Goal: Task Accomplishment & Management: Manage account settings

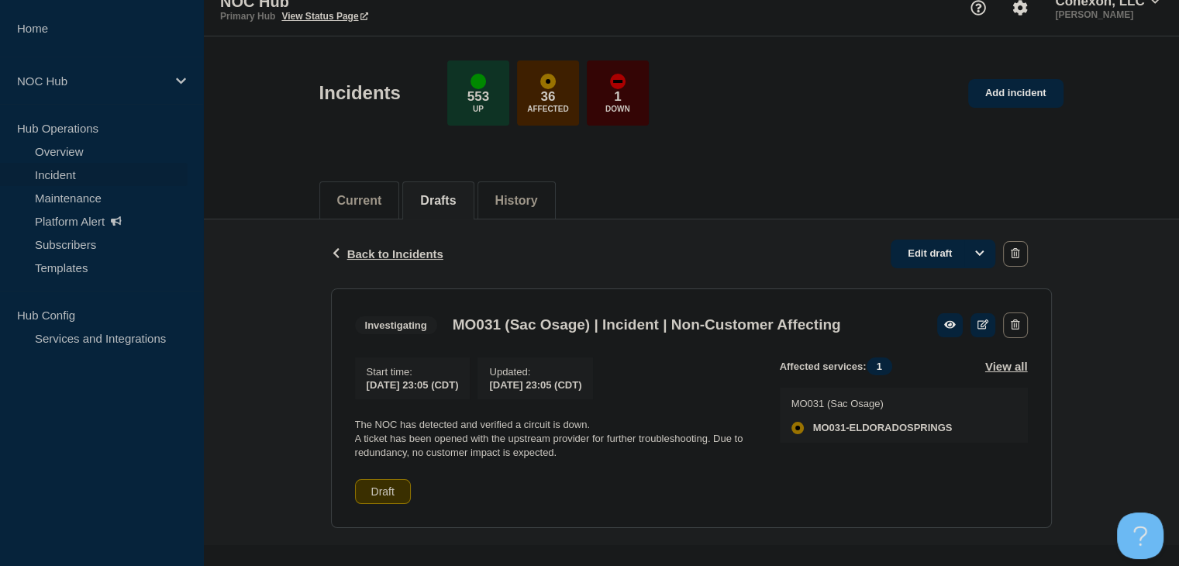
scroll to position [32, 0]
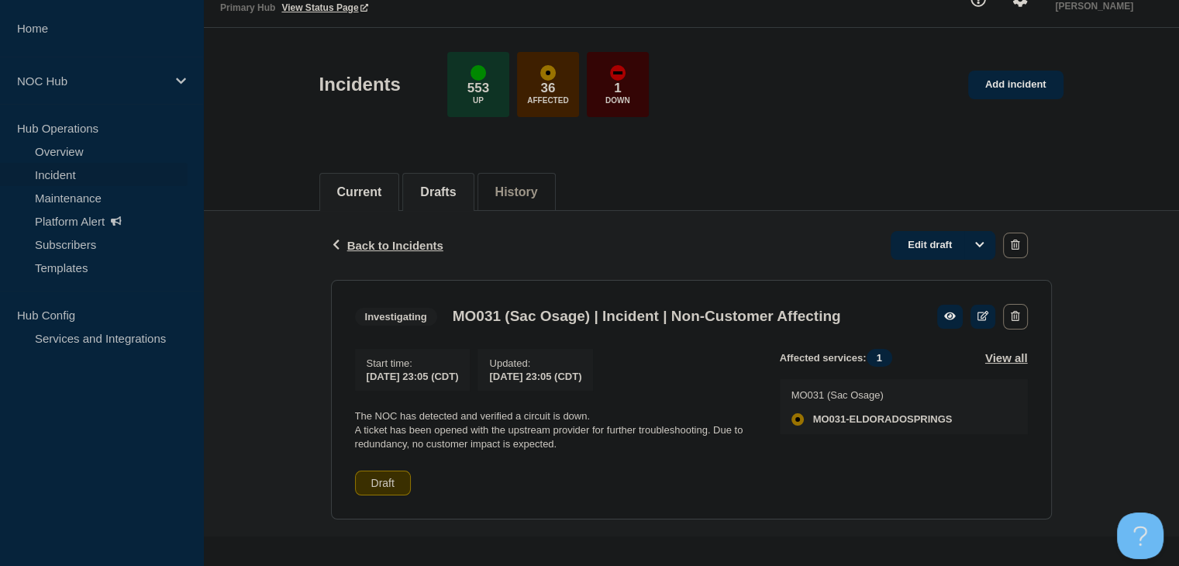
click at [364, 185] on button "Current" at bounding box center [359, 192] width 45 height 14
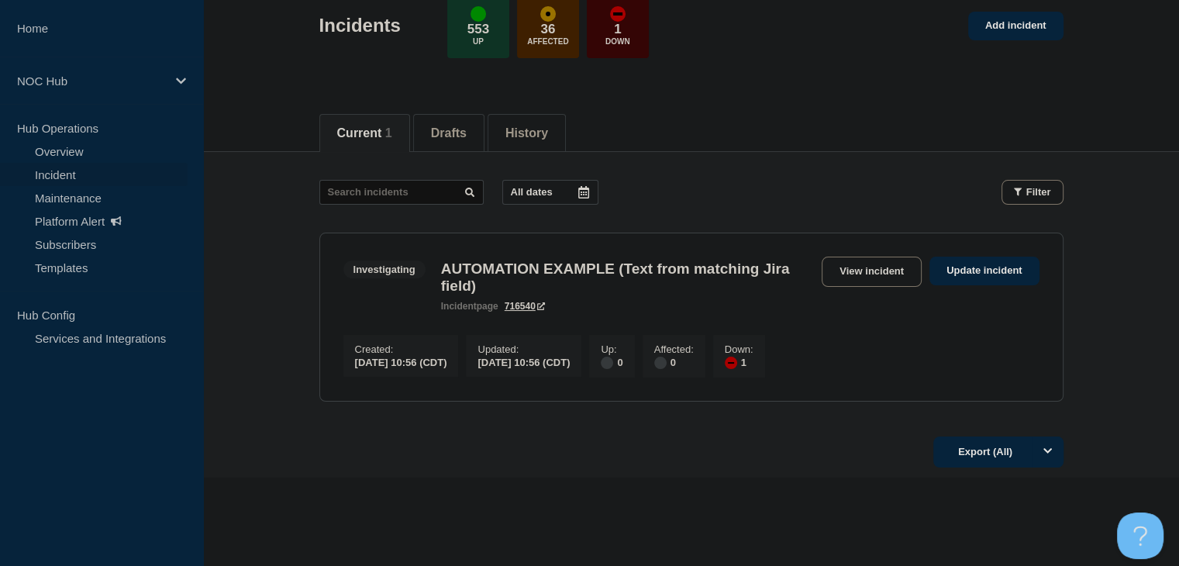
scroll to position [139, 0]
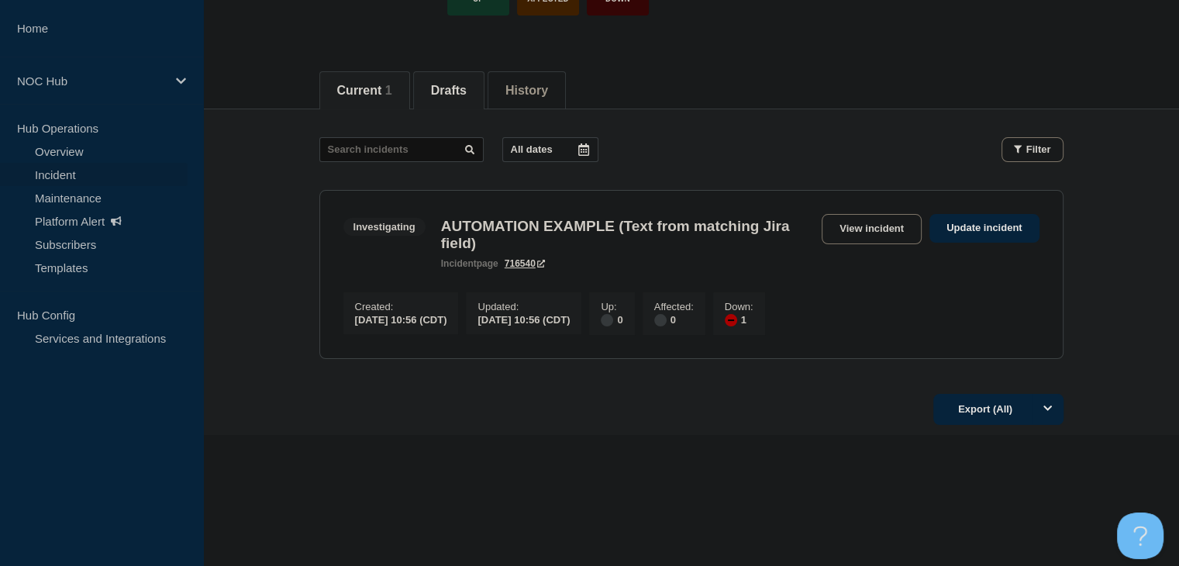
click at [437, 78] on li "Drafts" at bounding box center [448, 90] width 71 height 38
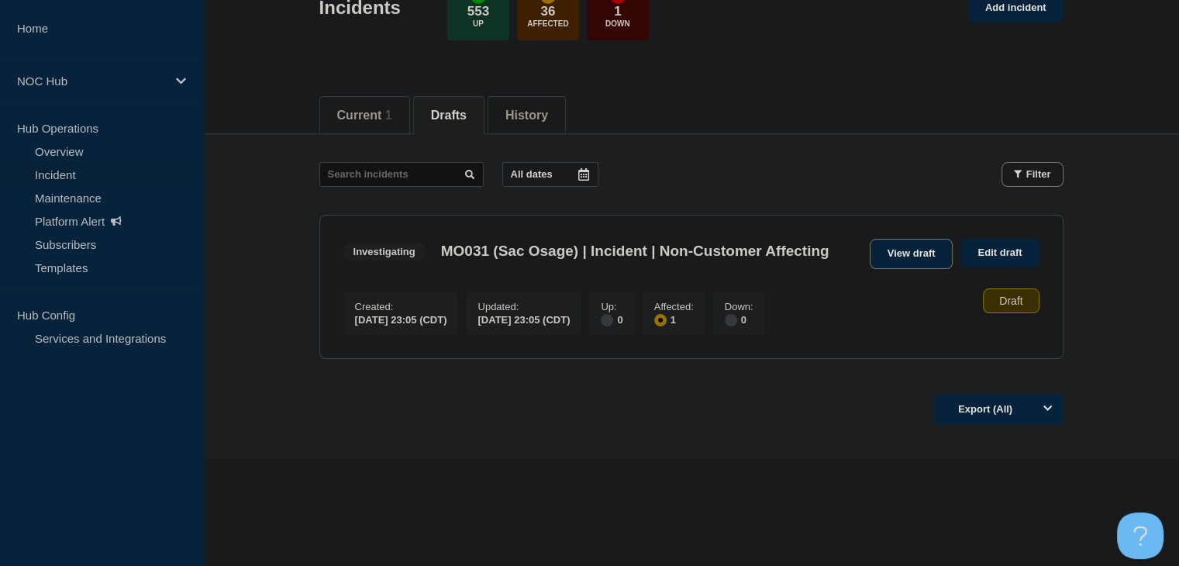
click at [912, 239] on link "View draft" at bounding box center [912, 254] width 84 height 30
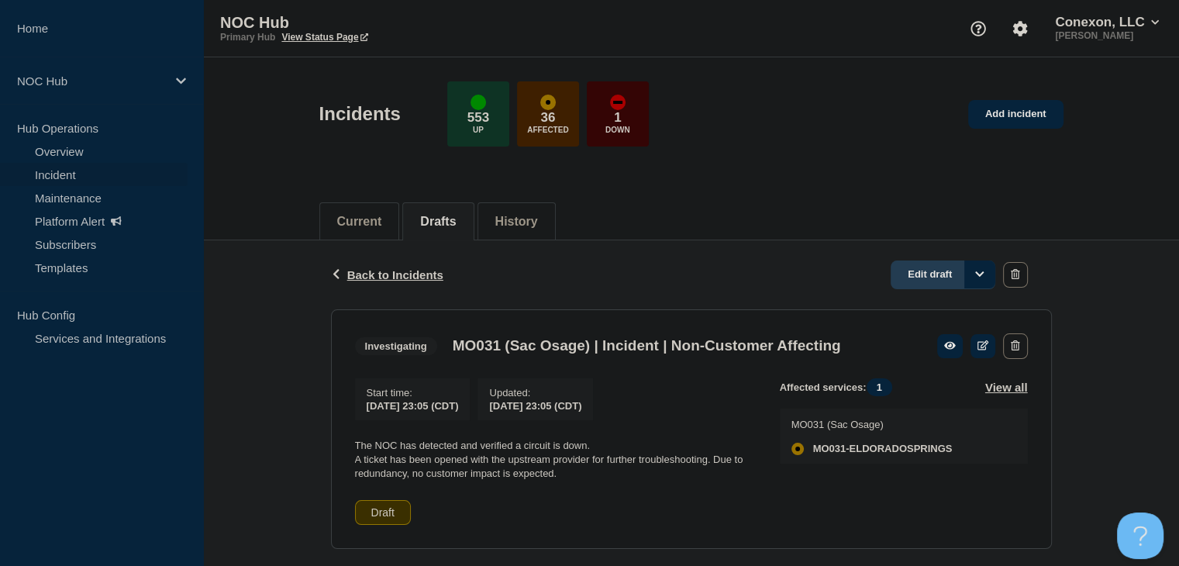
click at [935, 279] on link "Edit draft" at bounding box center [943, 274] width 105 height 29
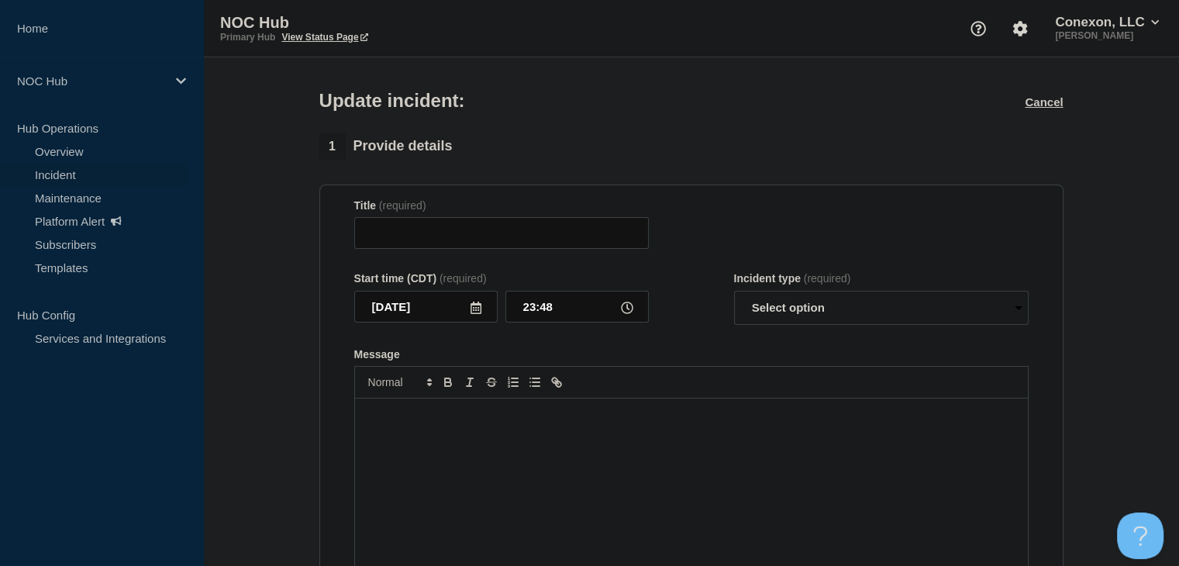
type input "MO031 (Sac Osage) | Incident | Non-Customer Affecting"
type input "23:05"
select select "investigating"
radio input "false"
radio input "true"
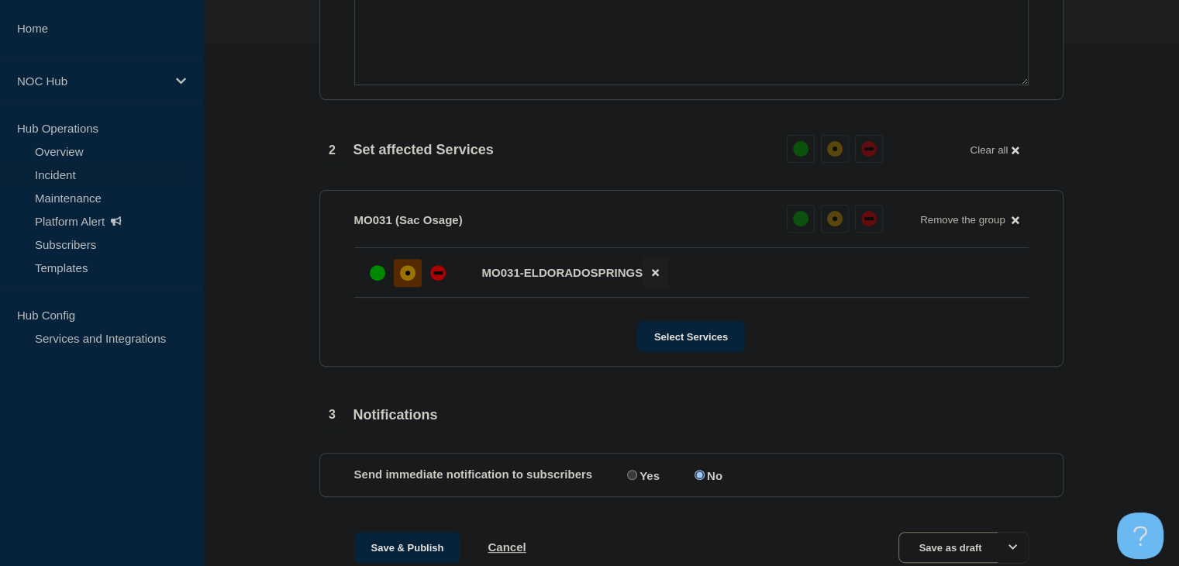
scroll to position [592, 0]
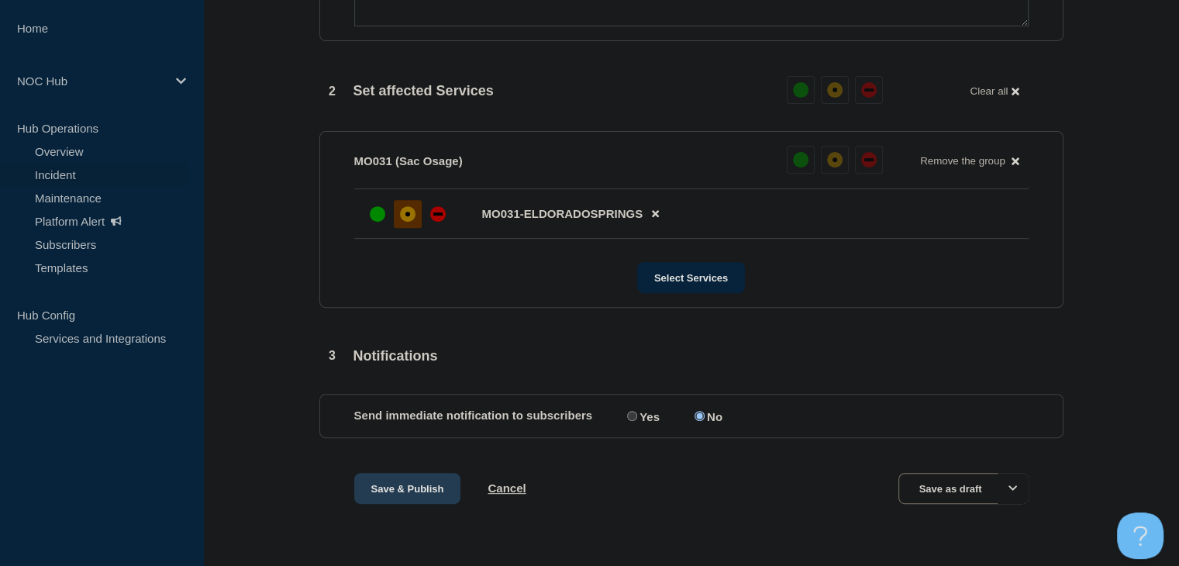
click at [386, 494] on button "Save & Publish" at bounding box center [407, 488] width 107 height 31
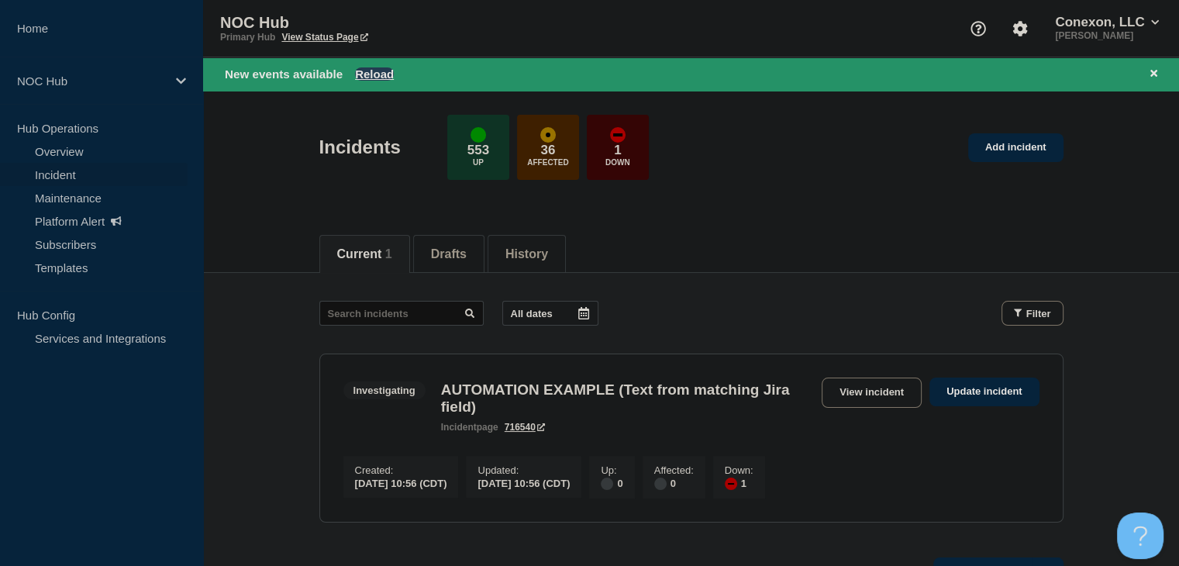
click at [374, 75] on button "Reload" at bounding box center [374, 73] width 39 height 13
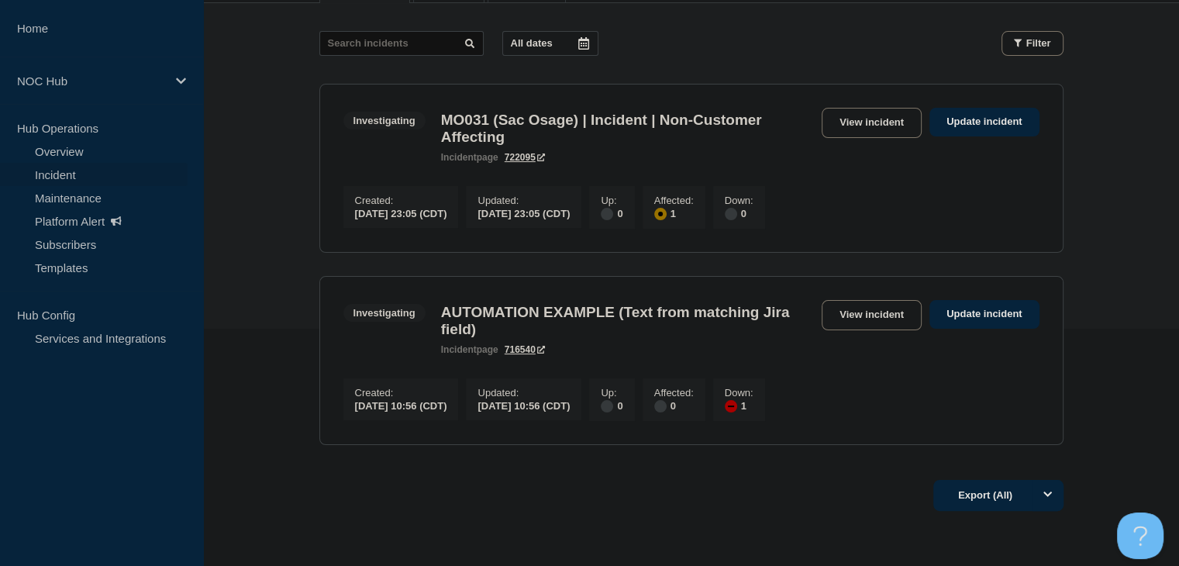
scroll to position [155, 0]
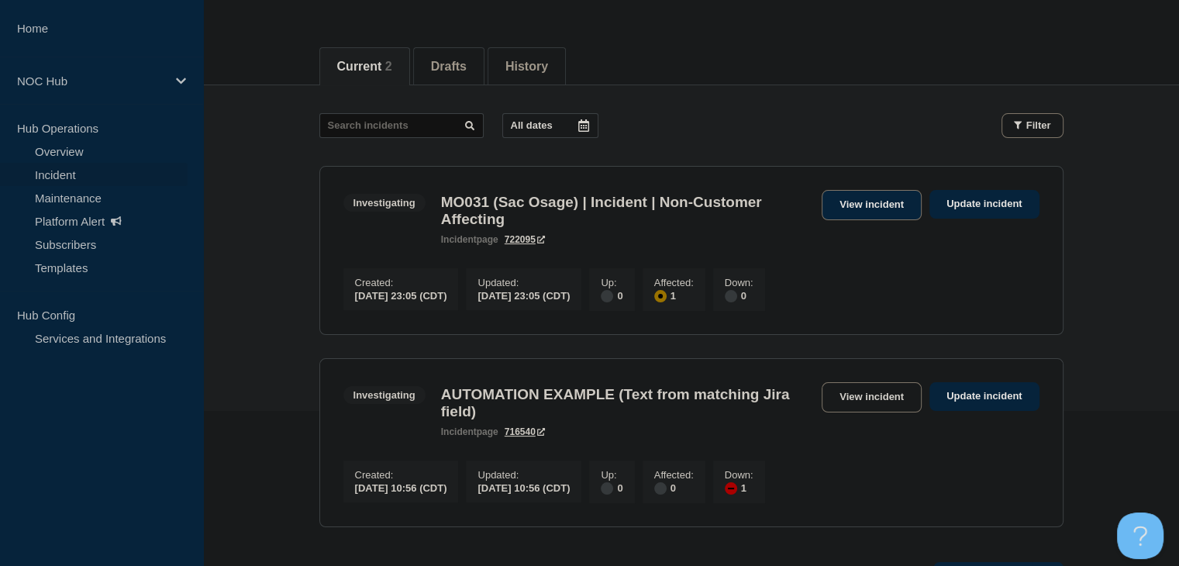
click at [882, 195] on link "View incident" at bounding box center [872, 205] width 100 height 30
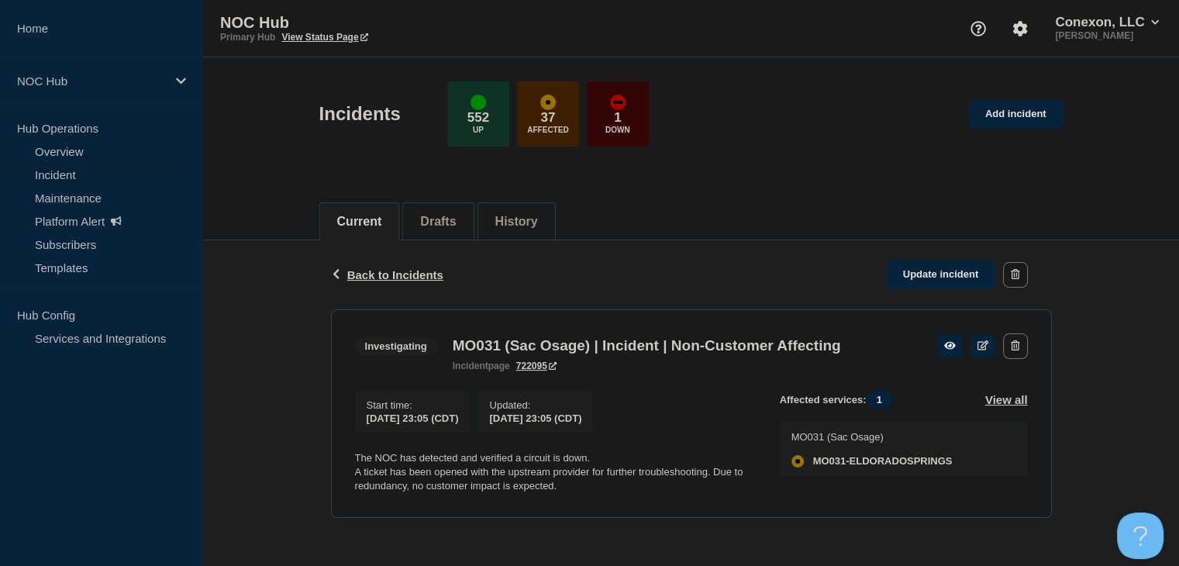
scroll to position [4, 0]
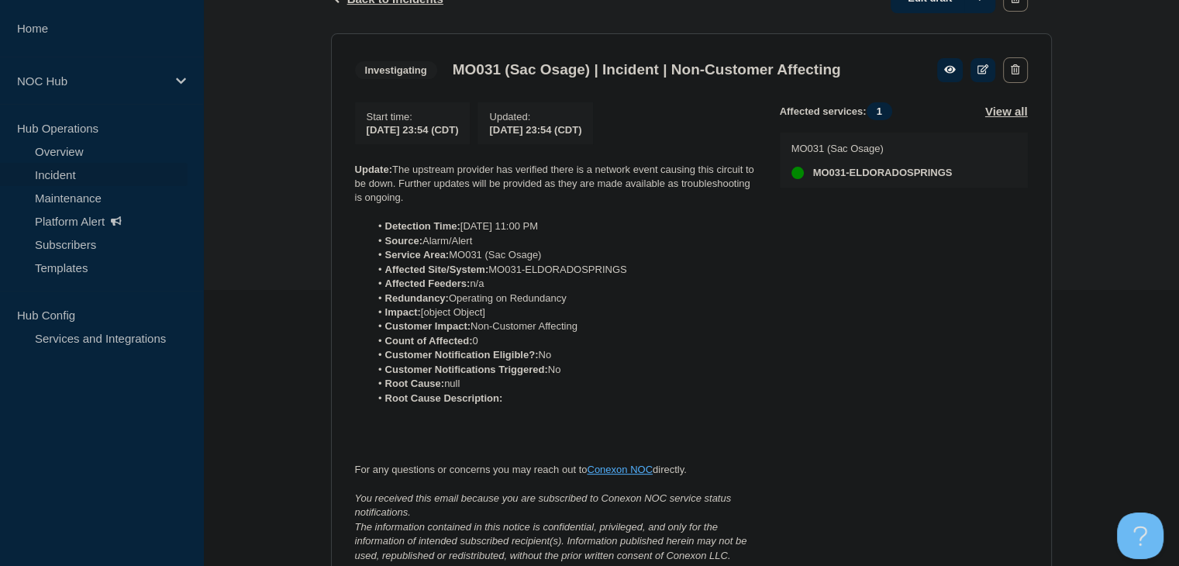
scroll to position [198, 0]
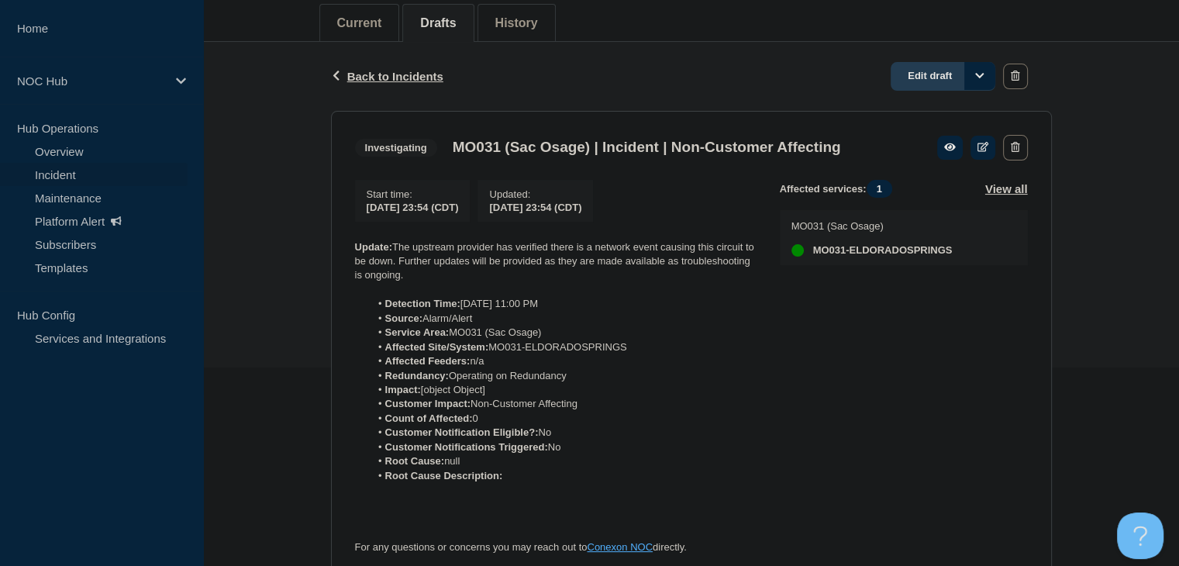
click at [939, 71] on link "Edit draft" at bounding box center [943, 76] width 105 height 29
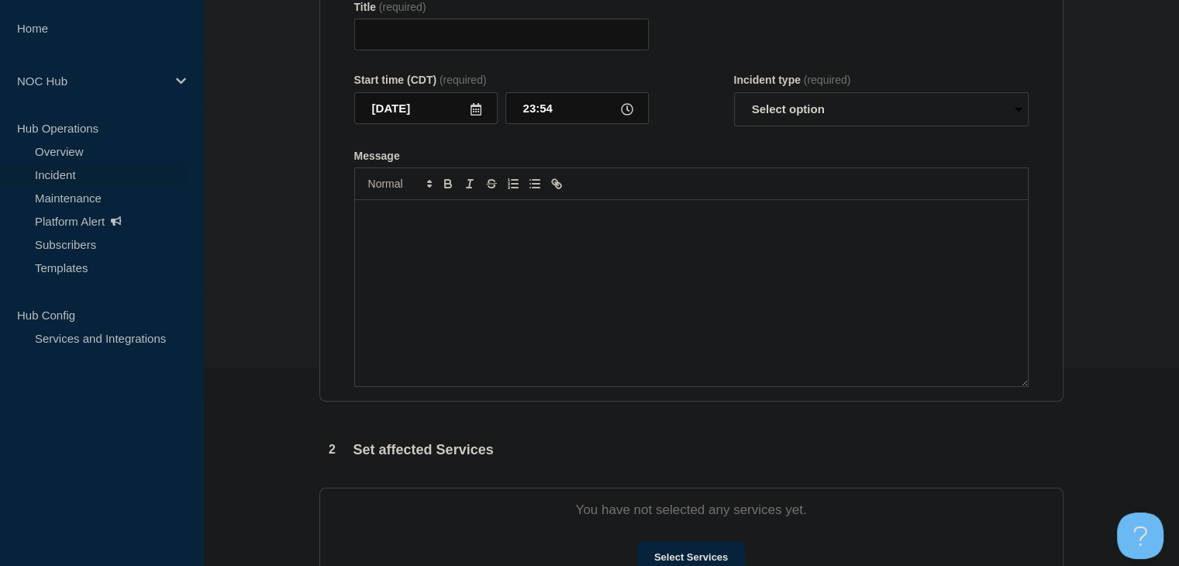
type input "MO031 (Sac Osage) | Incident | Non-Customer Affecting"
select select "investigating"
radio input "false"
radio input "true"
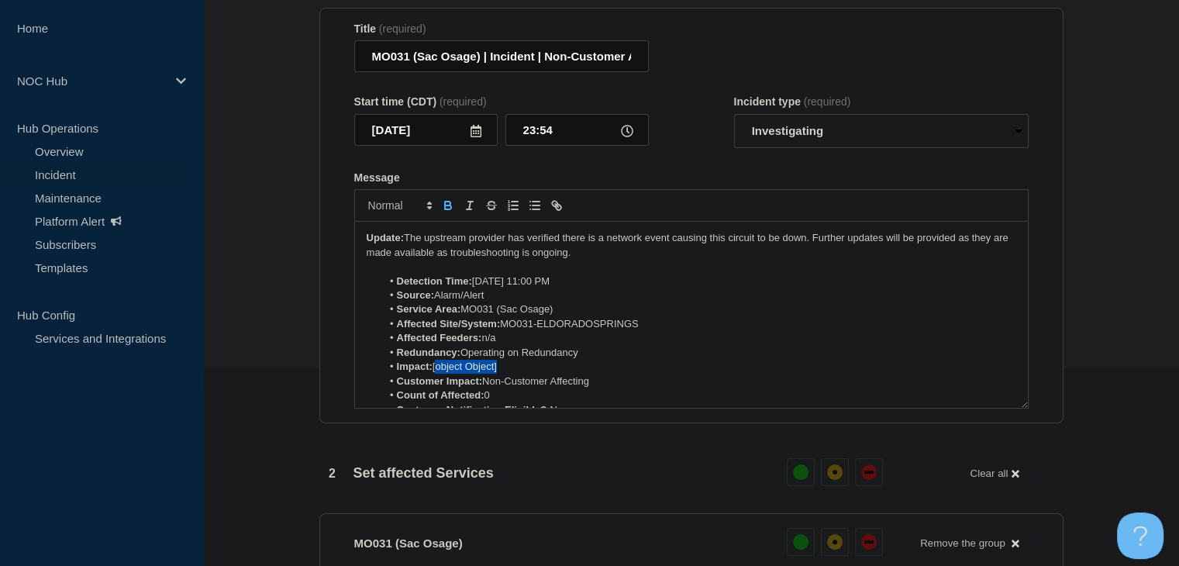
drag, startPoint x: 515, startPoint y: 377, endPoint x: 437, endPoint y: 379, distance: 78.3
click at [437, 374] on li "Impact: [object Object]" at bounding box center [698, 367] width 635 height 14
drag, startPoint x: 518, startPoint y: 376, endPoint x: 436, endPoint y: 381, distance: 81.5
click at [436, 374] on li "Impact: Minor/Localized" at bounding box center [698, 367] width 635 height 14
click at [446, 205] on icon "Toggle bold text" at bounding box center [447, 204] width 5 height 4
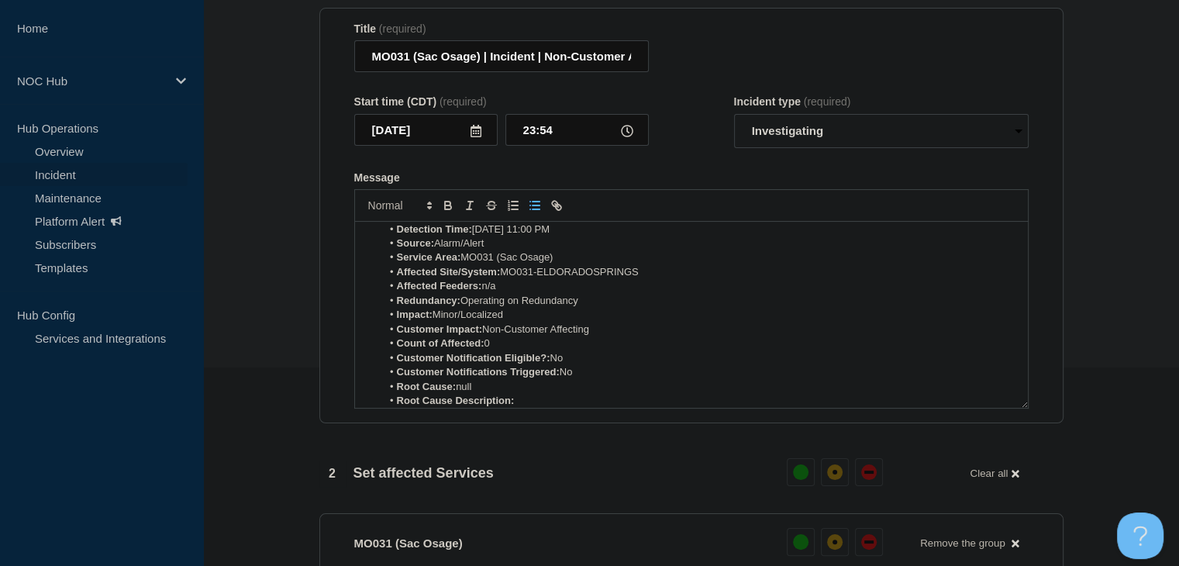
scroll to position [155, 0]
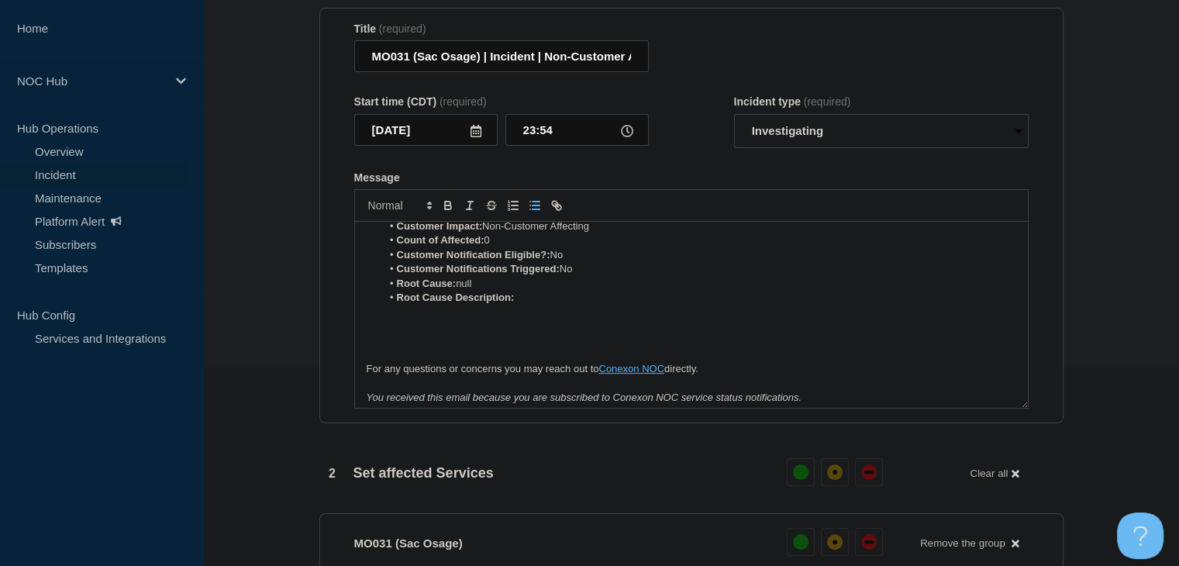
click at [503, 291] on li "Root Cause: null" at bounding box center [698, 284] width 635 height 14
drag, startPoint x: 583, startPoint y: 295, endPoint x: 459, endPoint y: 295, distance: 124.0
click at [459, 291] on li "Root Cause: Service Provider/Carrier" at bounding box center [698, 284] width 635 height 14
click at [448, 209] on icon "Toggle bold text" at bounding box center [448, 205] width 14 height 14
click at [493, 274] on strong "Customer Notifications Triggered:" at bounding box center [478, 269] width 163 height 12
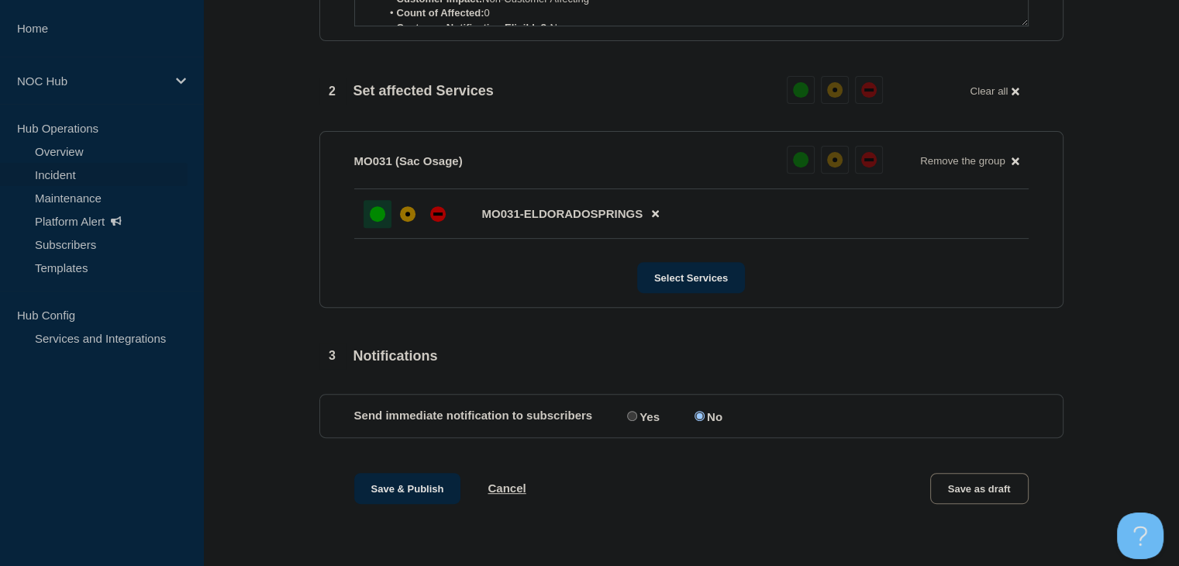
scroll to position [592, 0]
click at [627, 419] on input "Yes" at bounding box center [632, 416] width 10 height 10
radio input "true"
radio input "false"
click at [401, 484] on button "Save & Publish" at bounding box center [407, 488] width 107 height 31
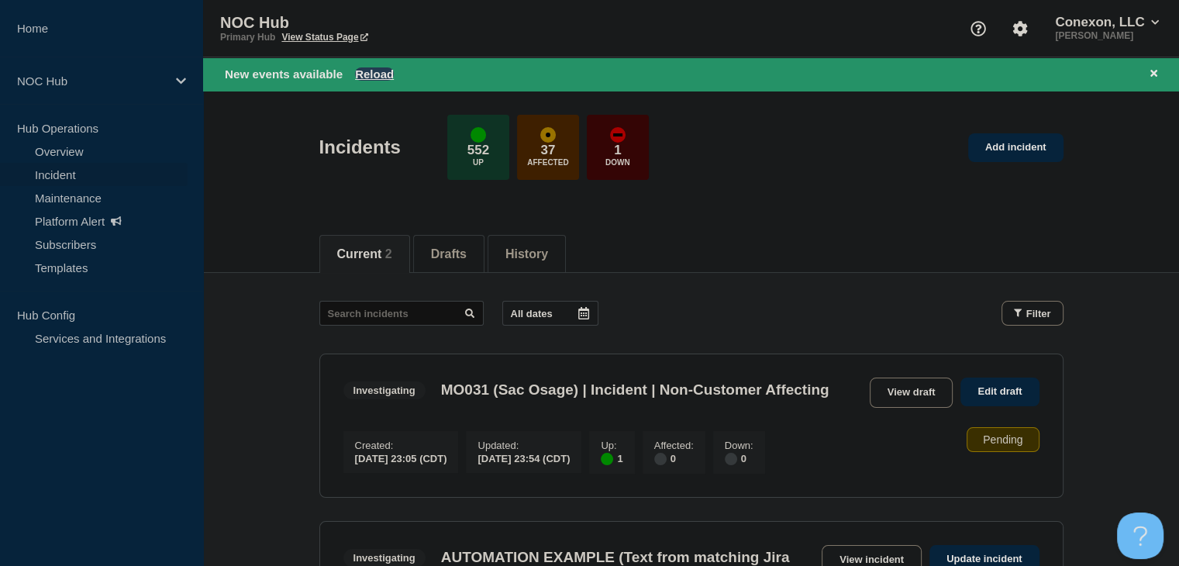
click at [376, 67] on button "Reload" at bounding box center [374, 73] width 39 height 13
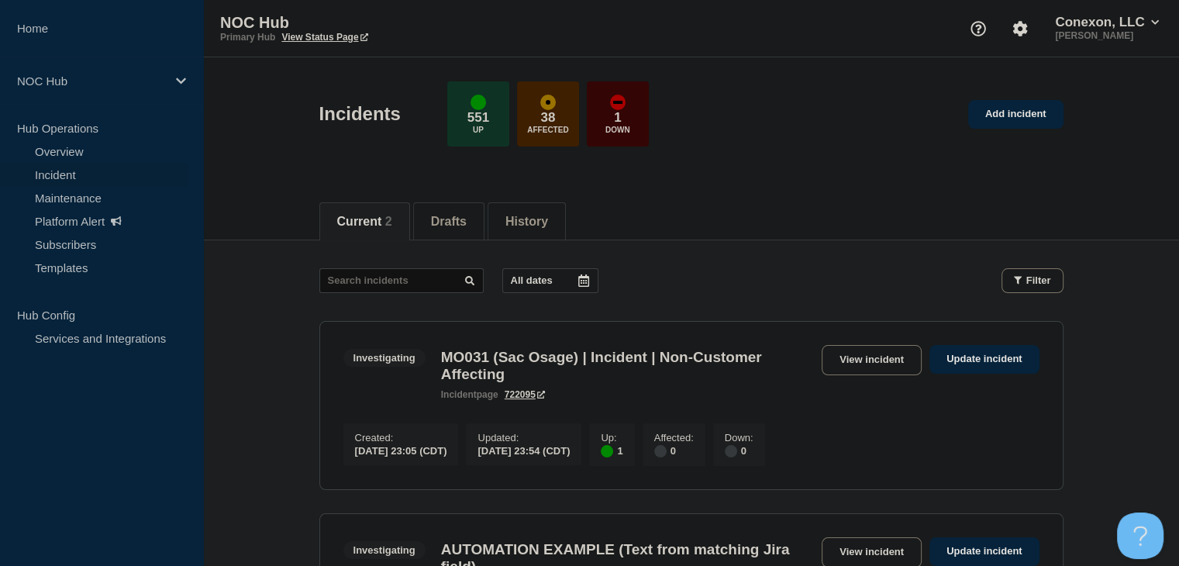
drag, startPoint x: 857, startPoint y: 355, endPoint x: 849, endPoint y: 355, distance: 8.5
click at [857, 355] on link "View incident" at bounding box center [872, 360] width 100 height 30
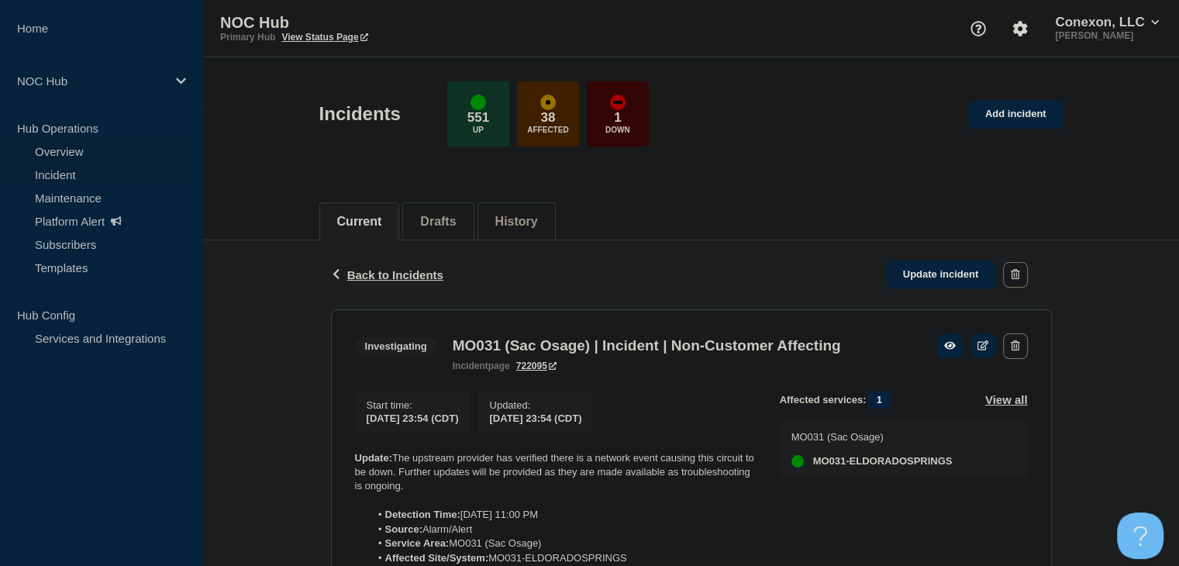
click at [58, 153] on link "Overview" at bounding box center [94, 151] width 188 height 23
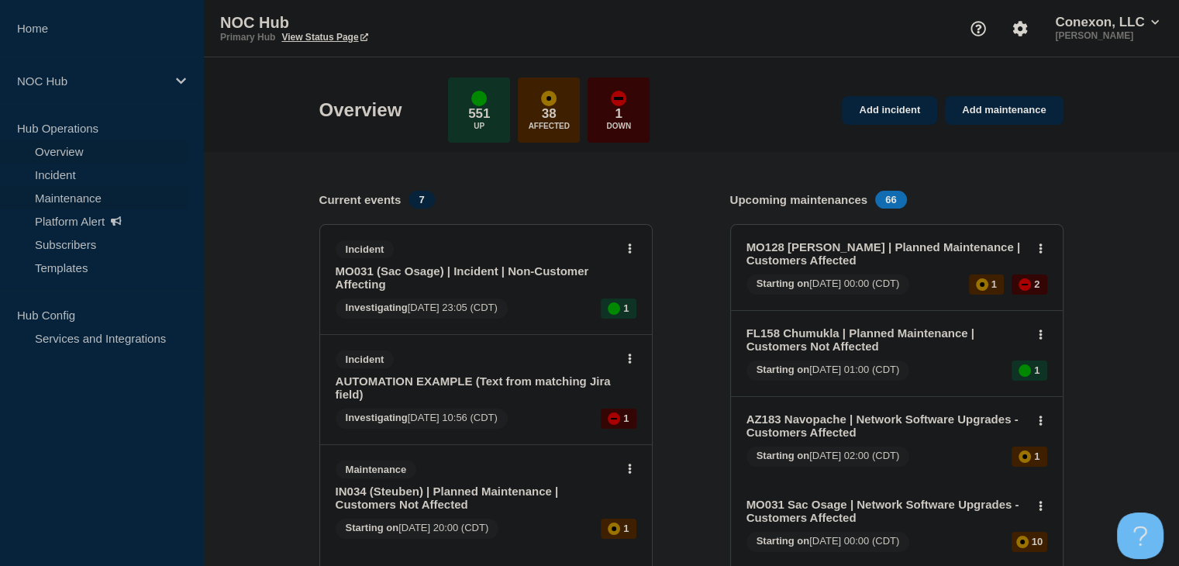
click at [86, 190] on link "Maintenance" at bounding box center [94, 197] width 188 height 23
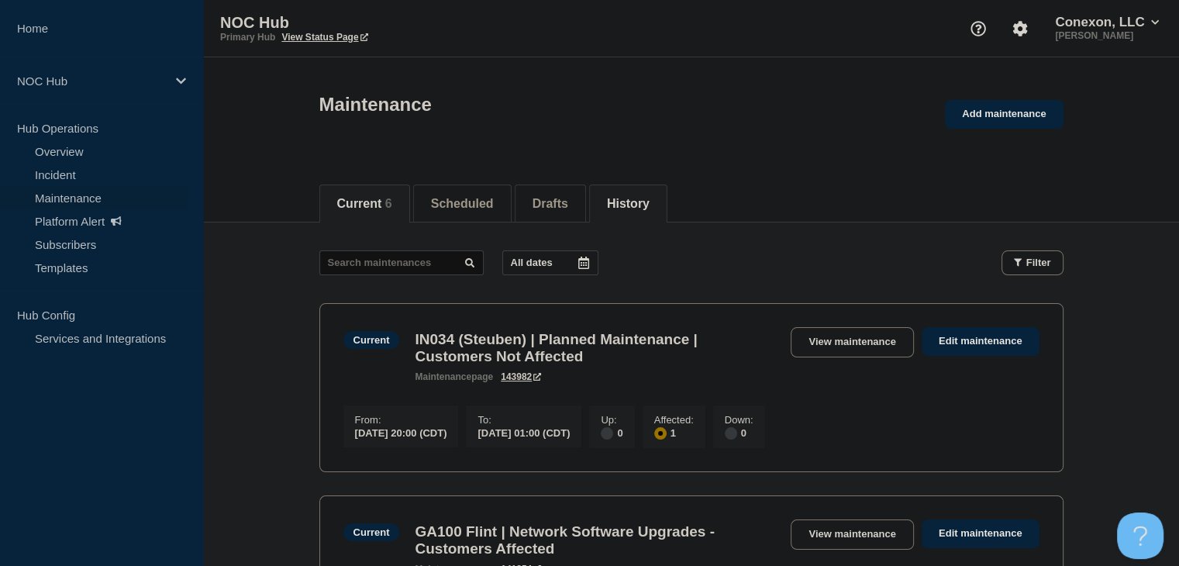
click at [639, 202] on button "History" at bounding box center [628, 204] width 43 height 14
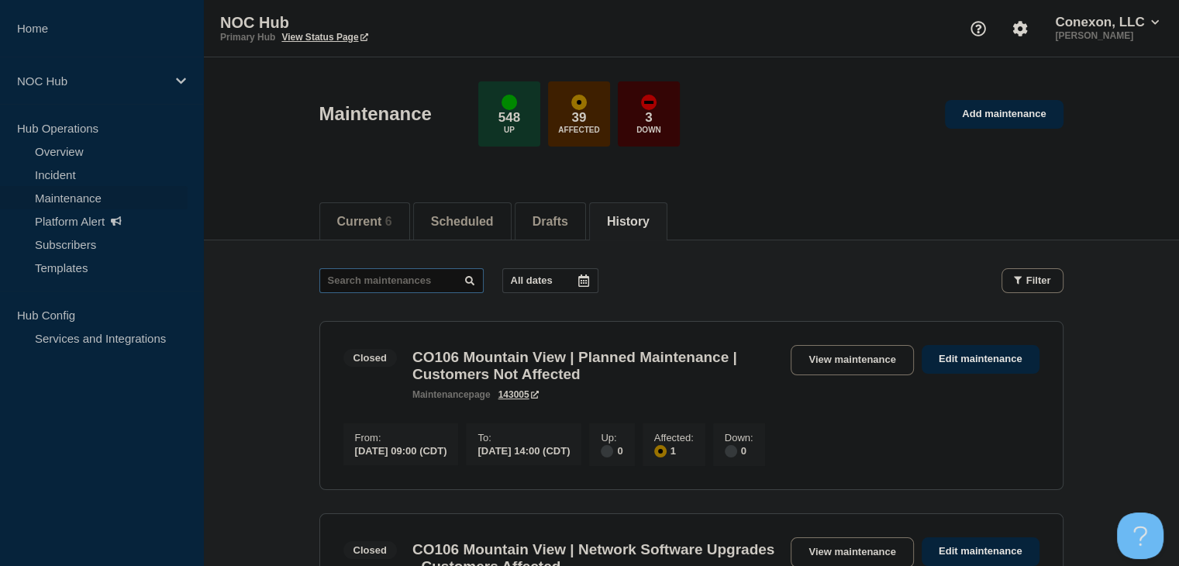
click at [379, 280] on input "text" at bounding box center [401, 280] width 164 height 25
type input "21431"
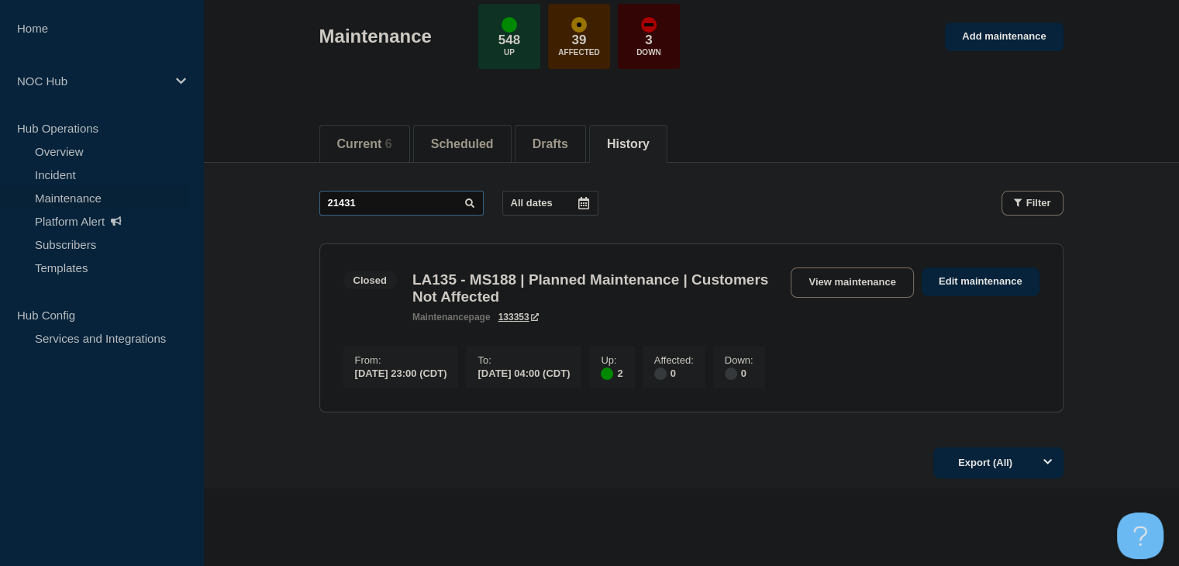
scroll to position [139, 0]
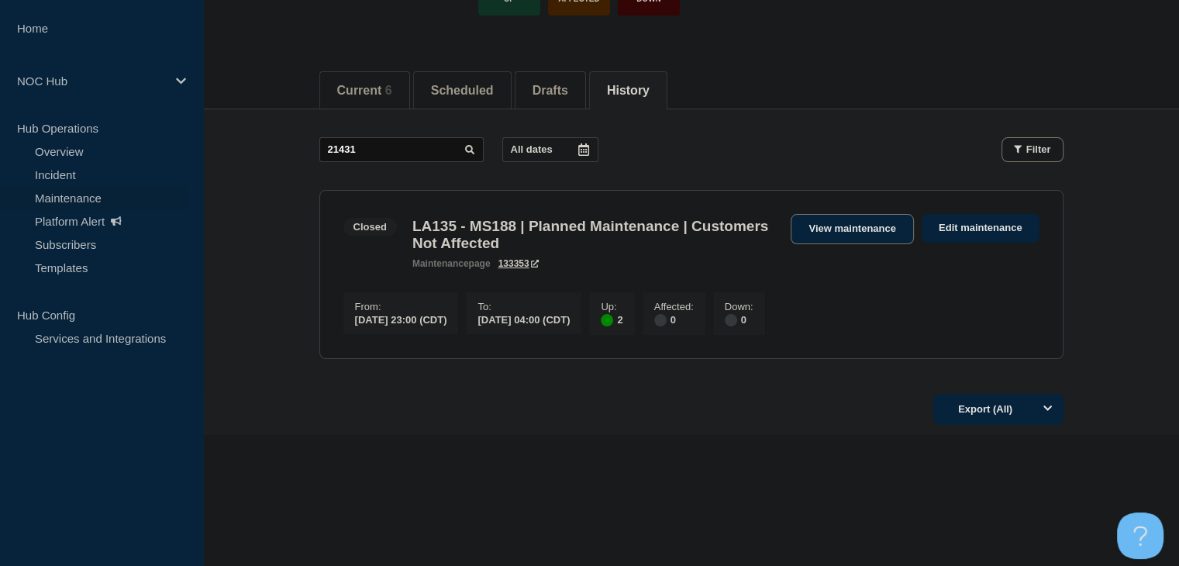
click at [837, 218] on link "View maintenance" at bounding box center [852, 229] width 122 height 30
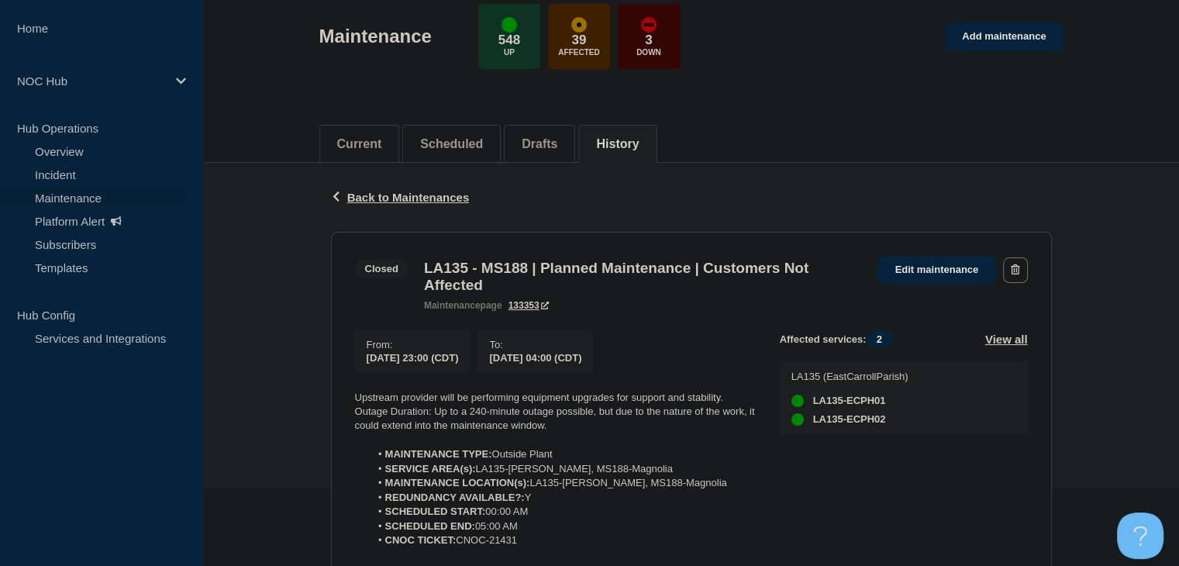
scroll to position [155, 0]
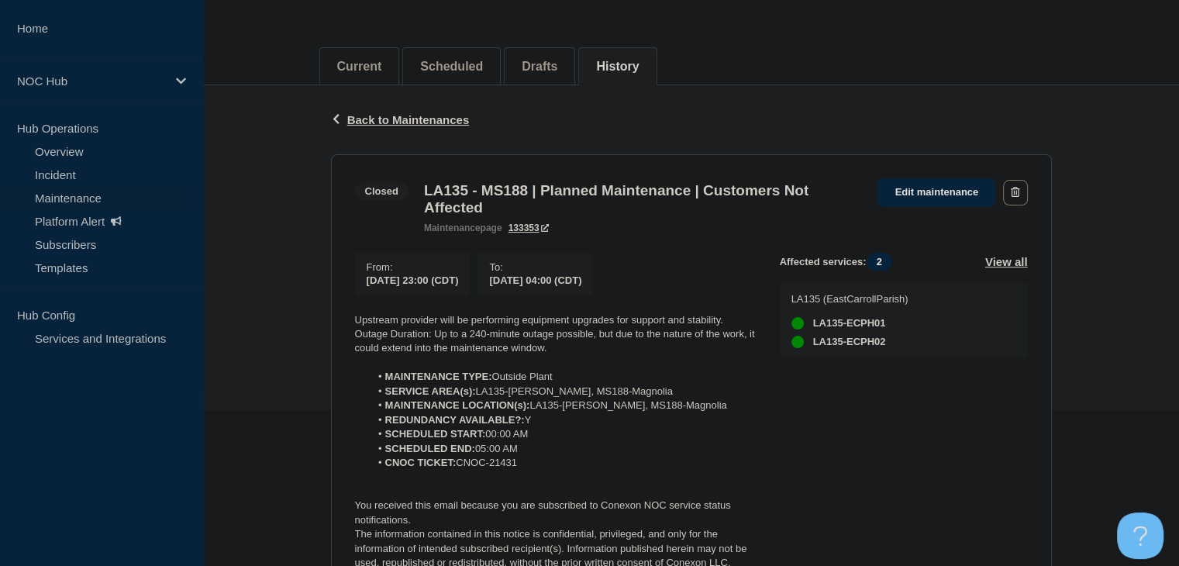
click at [919, 206] on div "Closed LA135 - MS188 | Planned Maintenance | Customers Not Affected maintenance…" at bounding box center [691, 205] width 673 height 55
click at [926, 188] on link "Edit maintenance" at bounding box center [936, 192] width 118 height 29
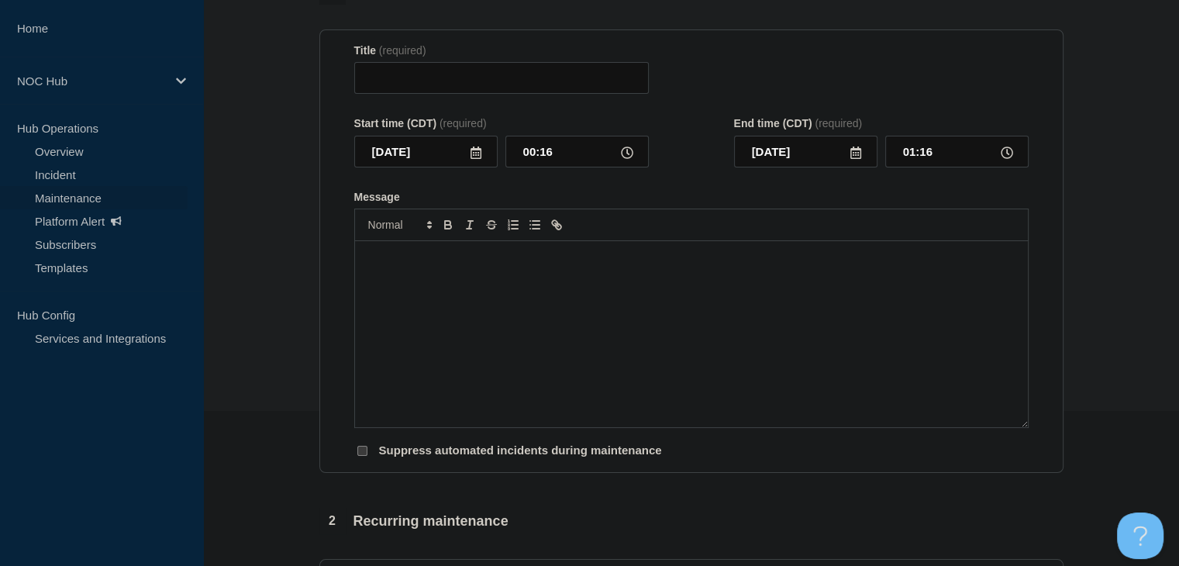
type input "LA135 - MS188 | Planned Maintenance | Customers Not Affected"
type input "2025-09-18"
type input "23:00"
type input "2025-09-19"
type input "04:00"
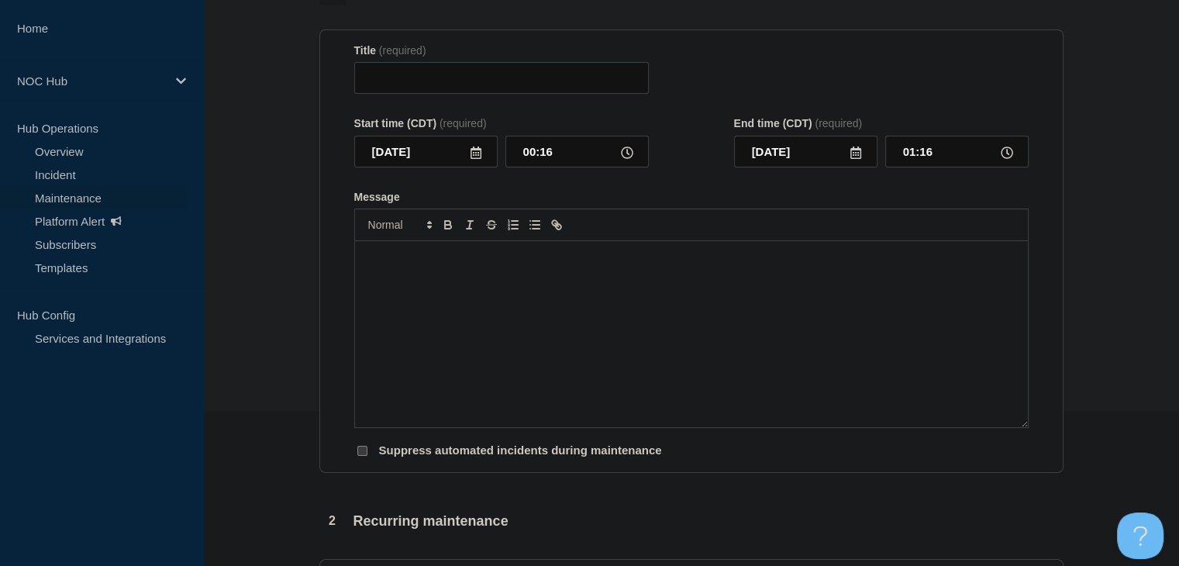
checkbox input "false"
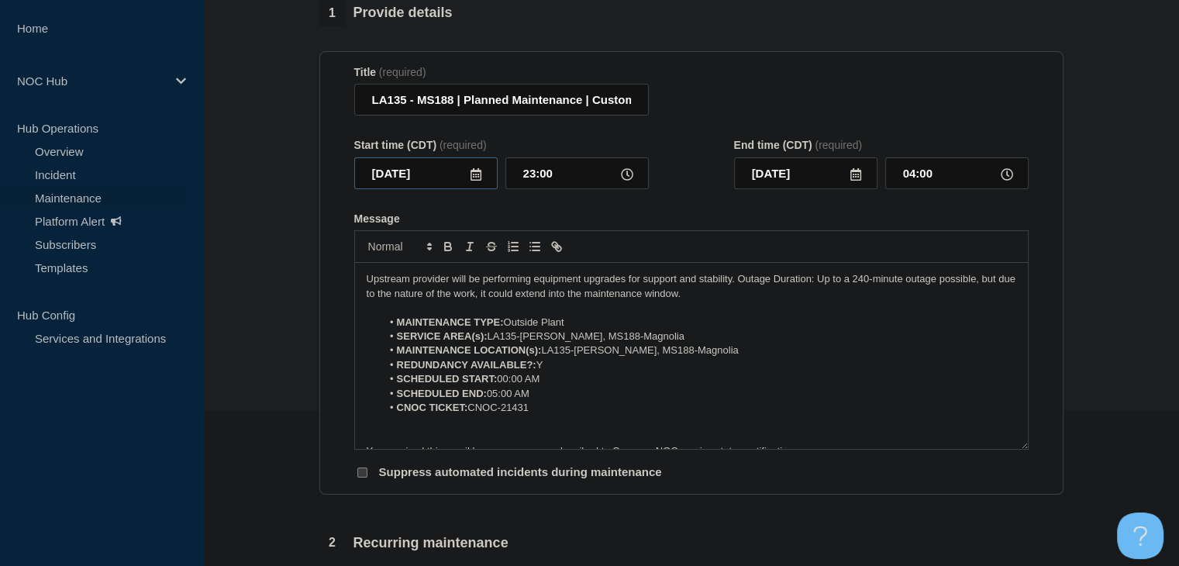
click at [464, 184] on input "2025-09-18" at bounding box center [425, 173] width 143 height 32
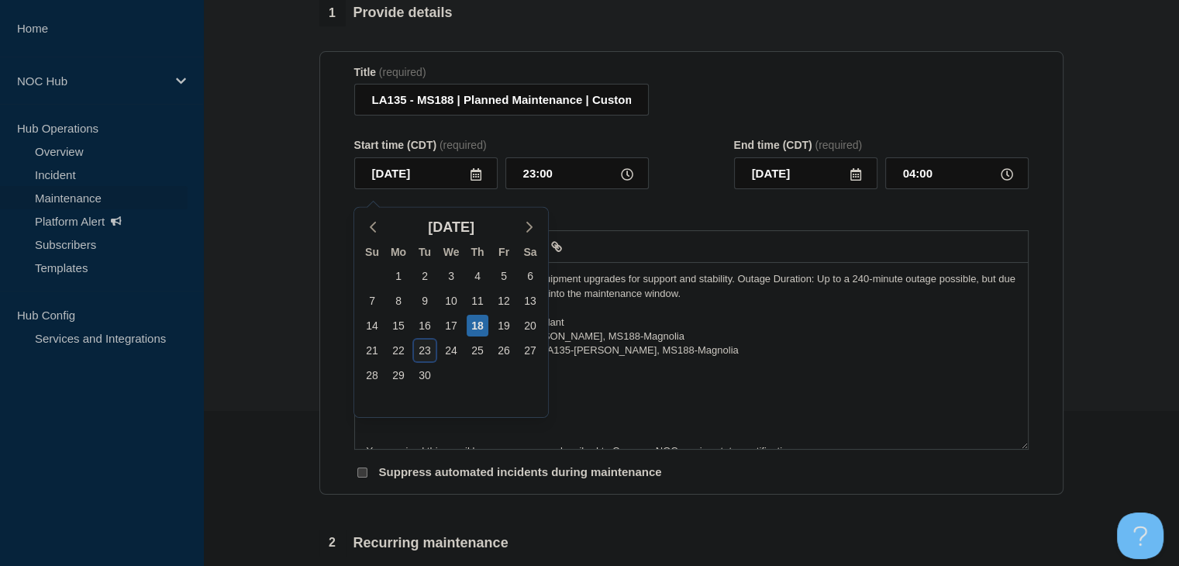
click at [422, 350] on div "23" at bounding box center [425, 351] width 22 height 22
type input "[DATE]"
type input "2025-09-24"
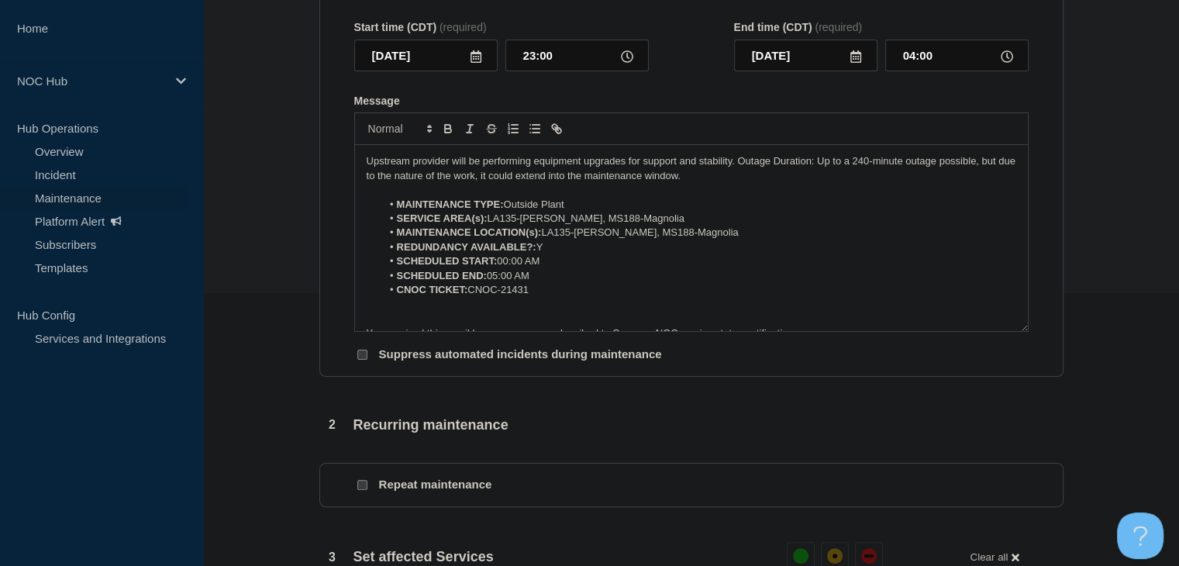
scroll to position [698, 0]
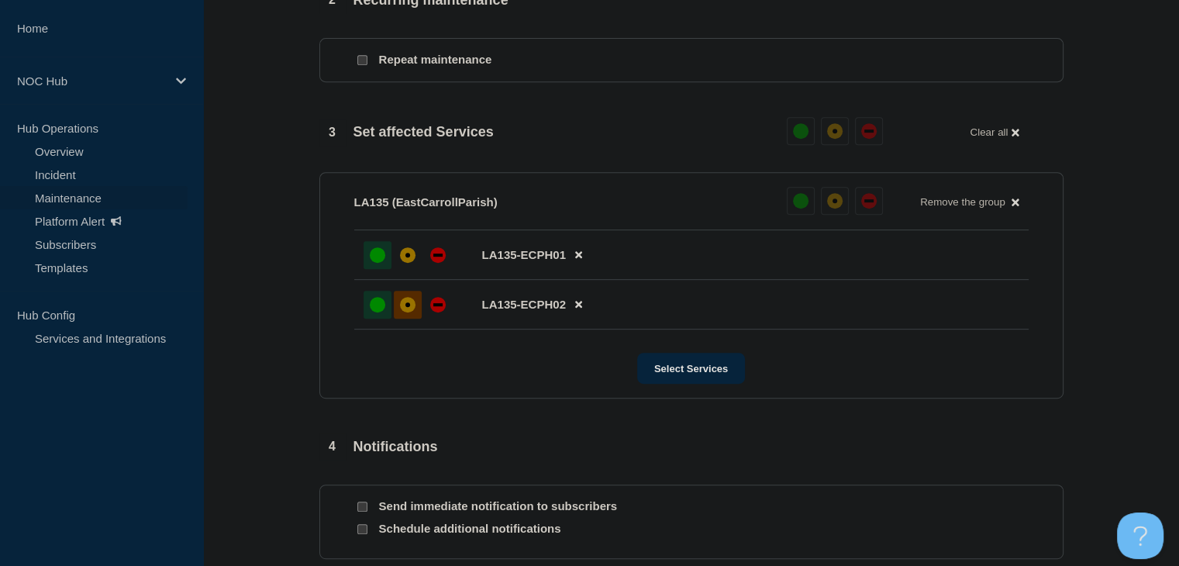
click at [403, 312] on div "affected" at bounding box center [408, 305] width 16 height 16
click at [402, 263] on div "affected" at bounding box center [408, 255] width 16 height 16
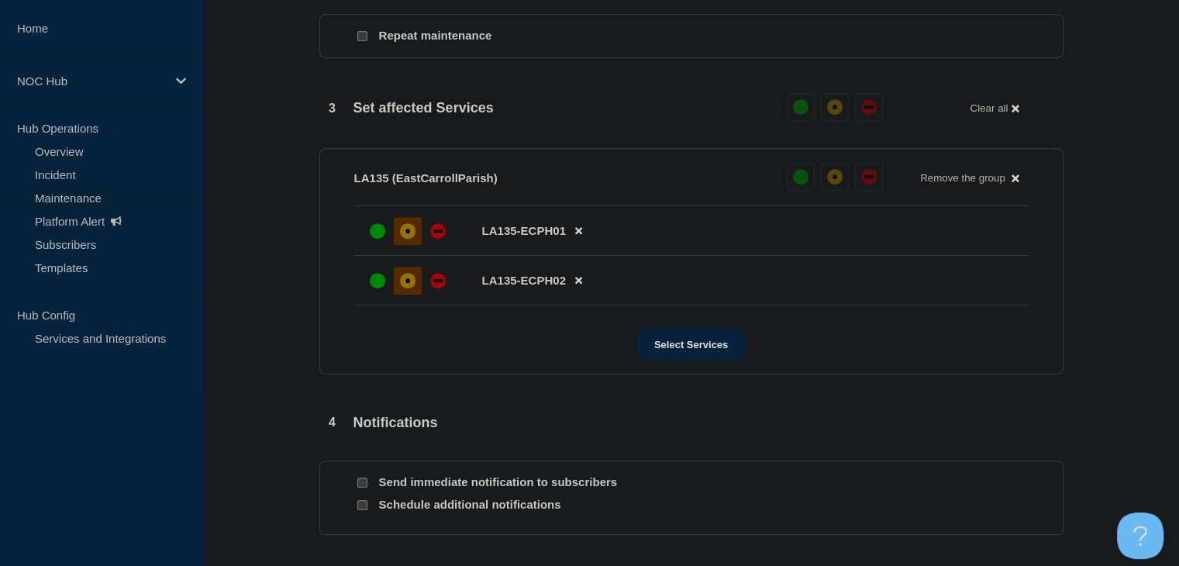
scroll to position [870, 0]
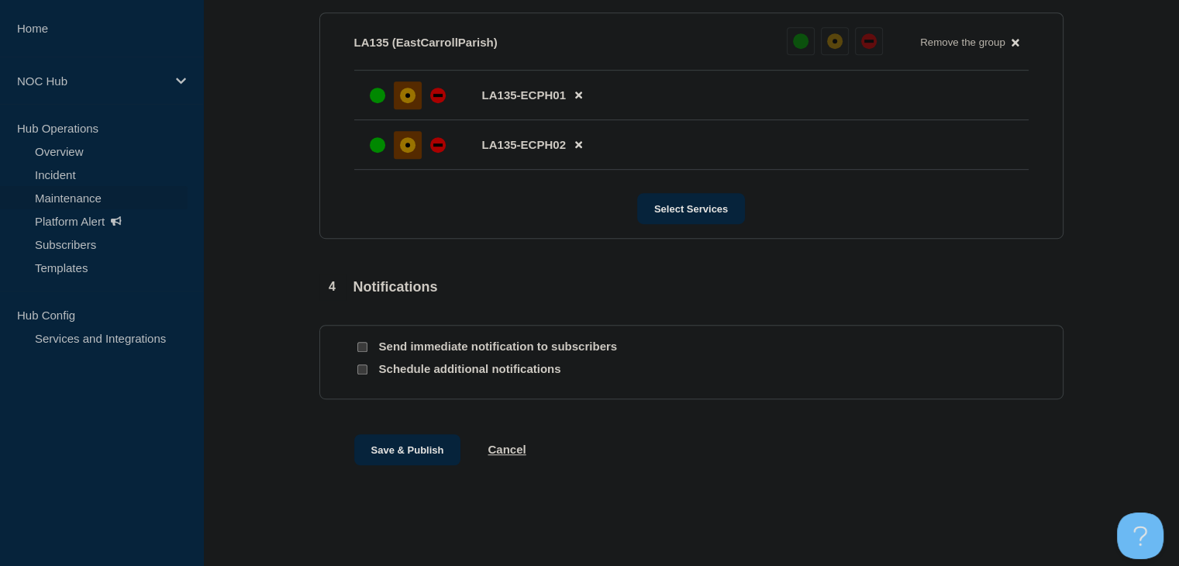
click at [363, 348] on input "Send immediate notification to subscribers" at bounding box center [362, 347] width 10 height 10
checkbox input "true"
click at [397, 454] on button "Save & Publish" at bounding box center [407, 449] width 107 height 31
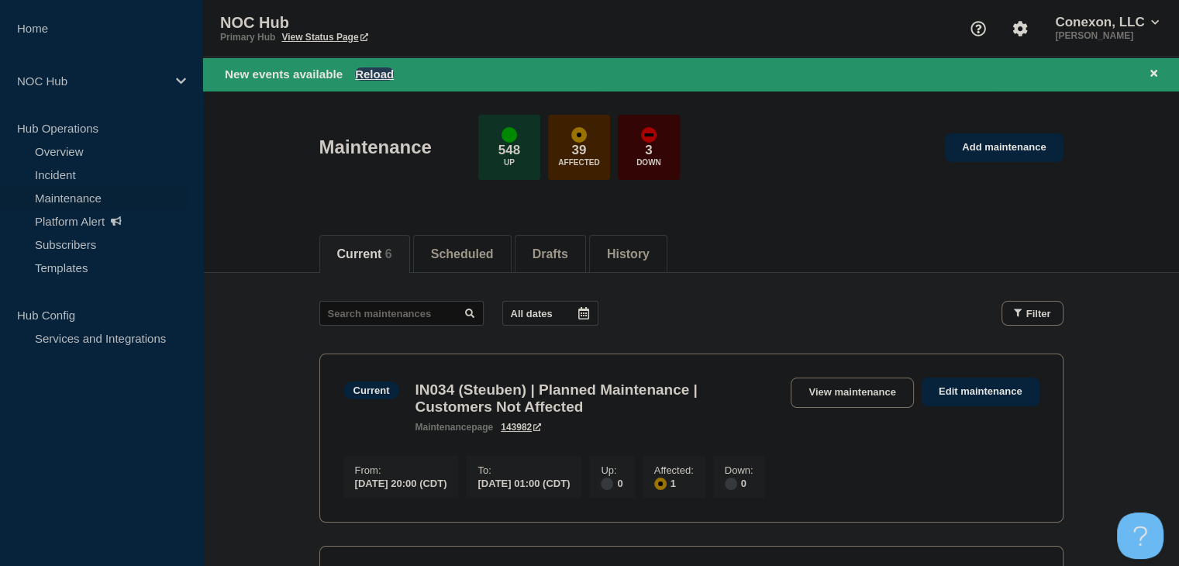
click at [374, 69] on button "Reload" at bounding box center [374, 73] width 39 height 13
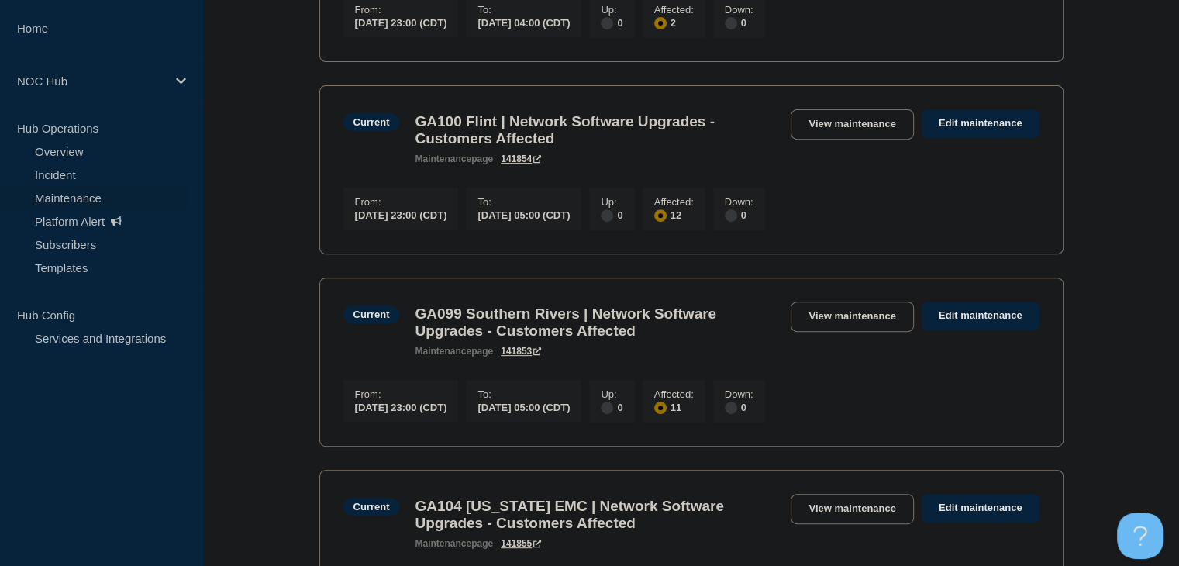
scroll to position [388, 0]
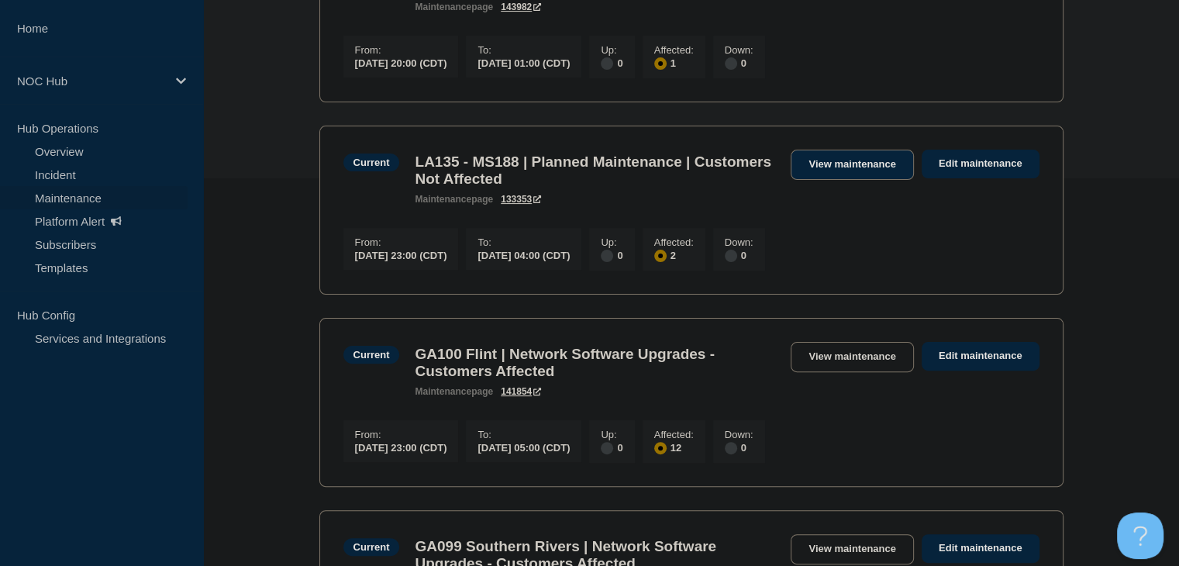
click at [848, 172] on link "View maintenance" at bounding box center [852, 165] width 122 height 30
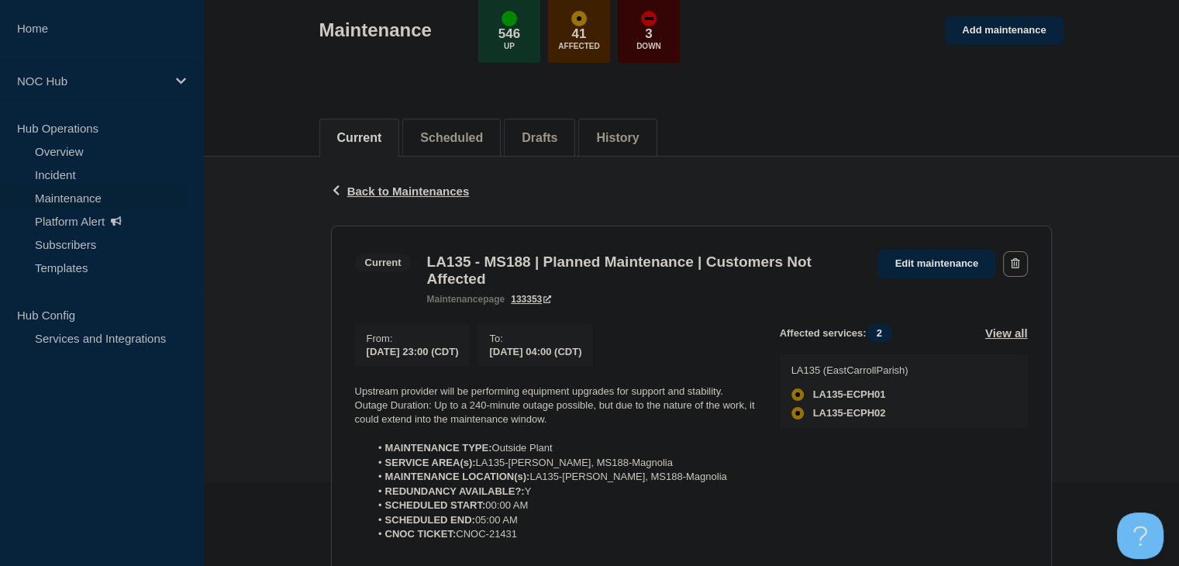
scroll to position [233, 0]
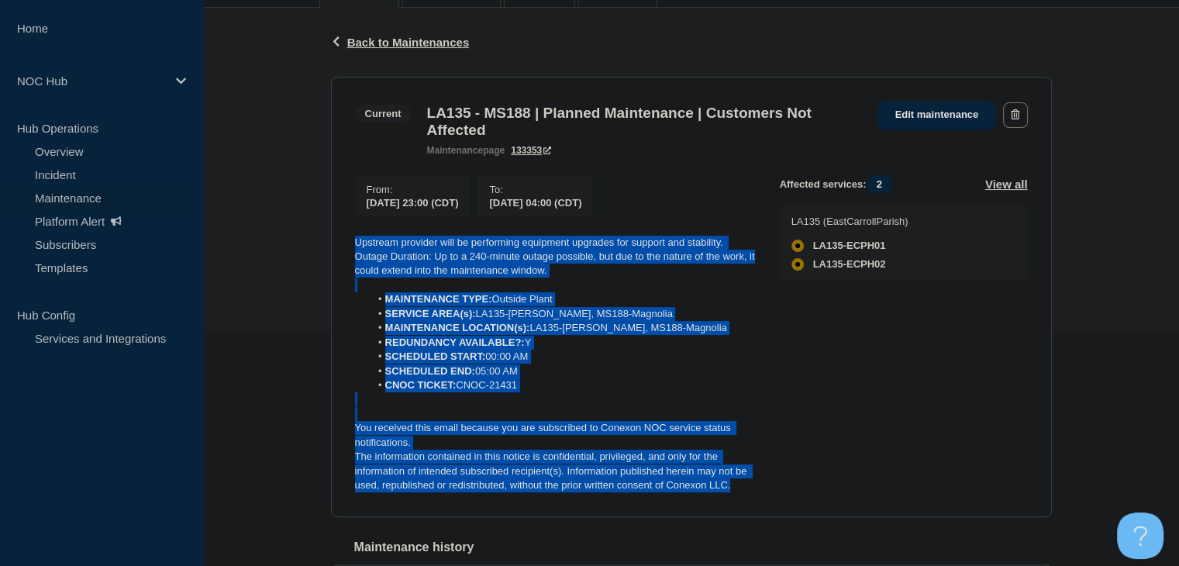
drag, startPoint x: 753, startPoint y: 497, endPoint x: 329, endPoint y: 249, distance: 491.9
click at [329, 249] on div "Back Back to Maintenances Current LA135 - MS188 | Planned Maintenance | Custome…" at bounding box center [691, 371] width 744 height 726
copy div "Upstream provider will be performing equipment upgrades for support and stabili…"
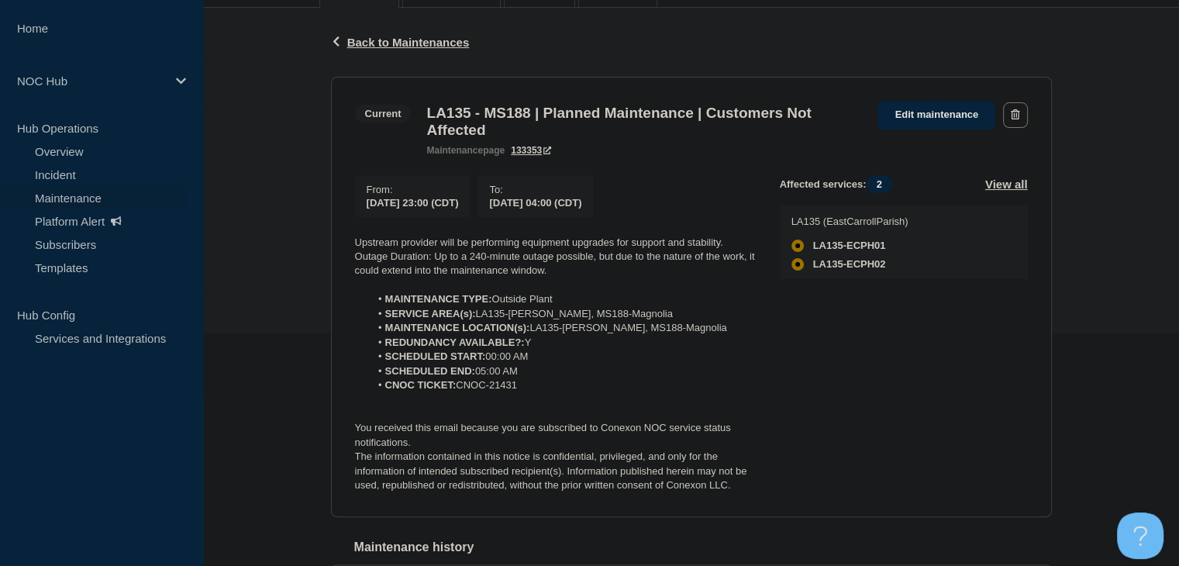
drag, startPoint x: 284, startPoint y: 126, endPoint x: 209, endPoint y: 125, distance: 75.2
click at [284, 126] on div "Back Back to Maintenances Current LA135 - MS188 | Planned Maintenance | Custome…" at bounding box center [691, 371] width 976 height 726
click at [59, 157] on link "Overview" at bounding box center [94, 151] width 188 height 23
